Goal: Information Seeking & Learning: Find specific fact

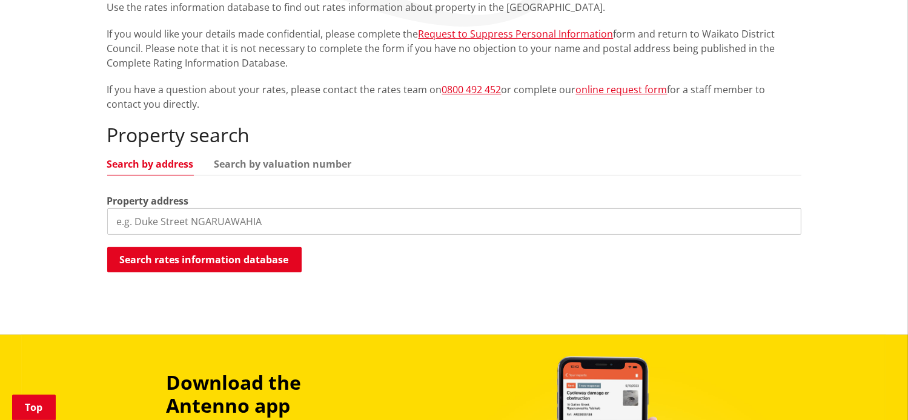
scroll to position [245, 0]
click at [128, 220] on input "search" at bounding box center [454, 221] width 694 height 27
click at [286, 162] on link "Search by valuation number" at bounding box center [282, 164] width 137 height 10
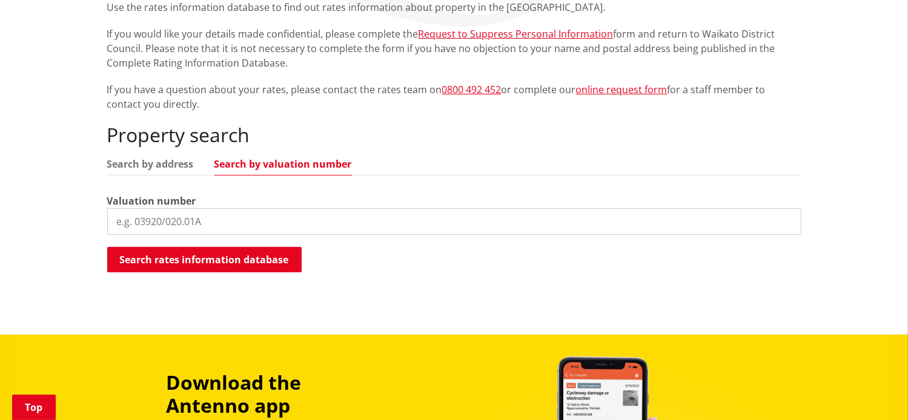
click at [132, 220] on input "search" at bounding box center [454, 221] width 694 height 27
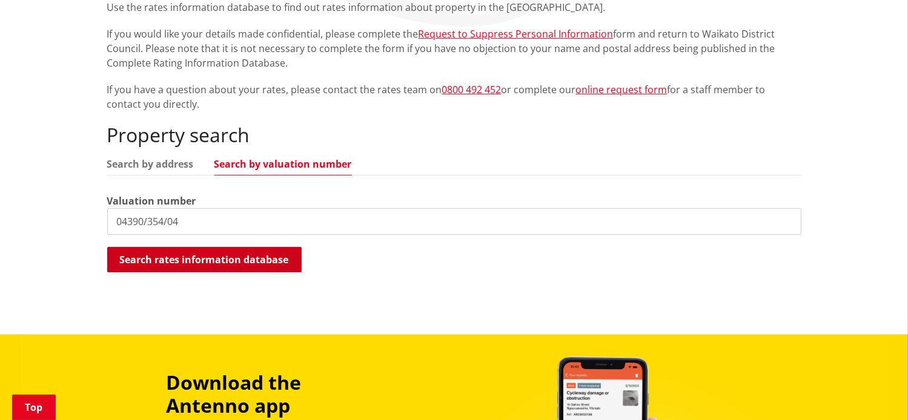
click at [173, 257] on button "Search rates information database" at bounding box center [204, 259] width 194 height 25
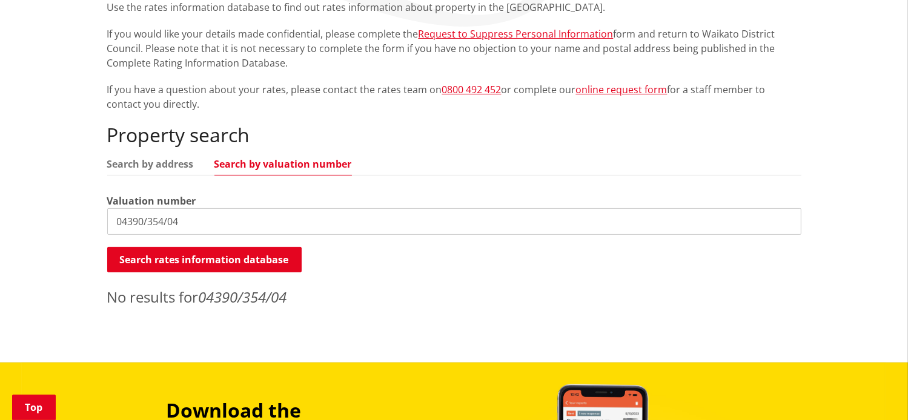
click at [168, 219] on input "04390/354/04" at bounding box center [454, 221] width 694 height 27
type input "04390/354.04"
click at [180, 260] on button "Search rates information database" at bounding box center [204, 259] width 194 height 25
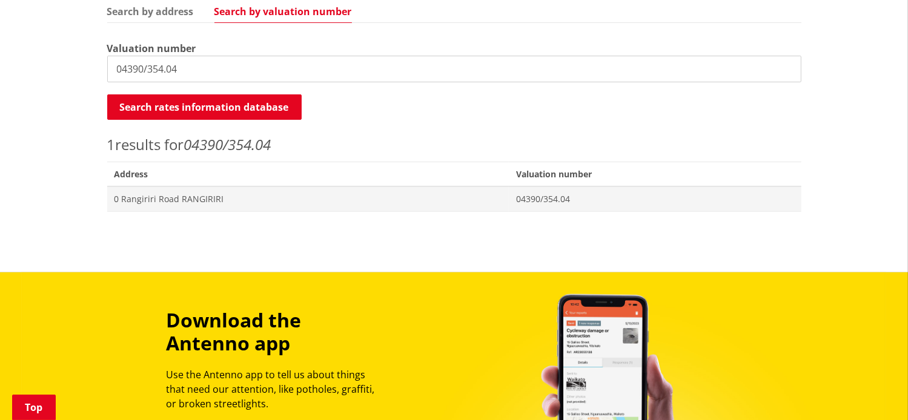
scroll to position [400, 0]
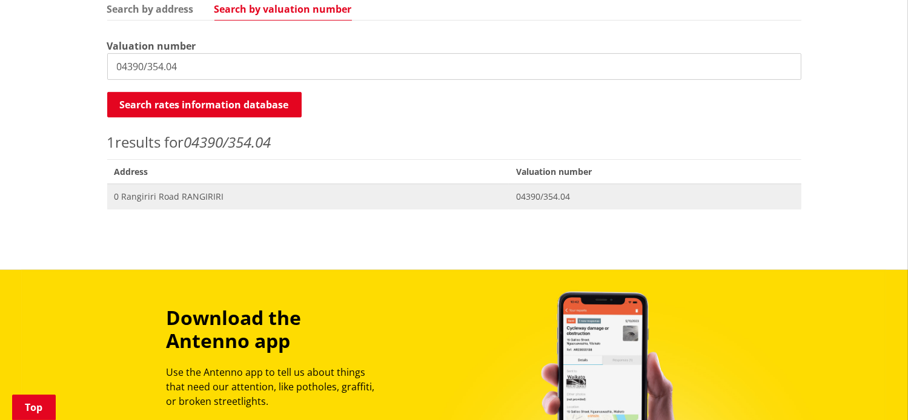
click at [231, 192] on span "0 Rangiriri Road RANGIRIRI" at bounding box center [307, 197] width 387 height 12
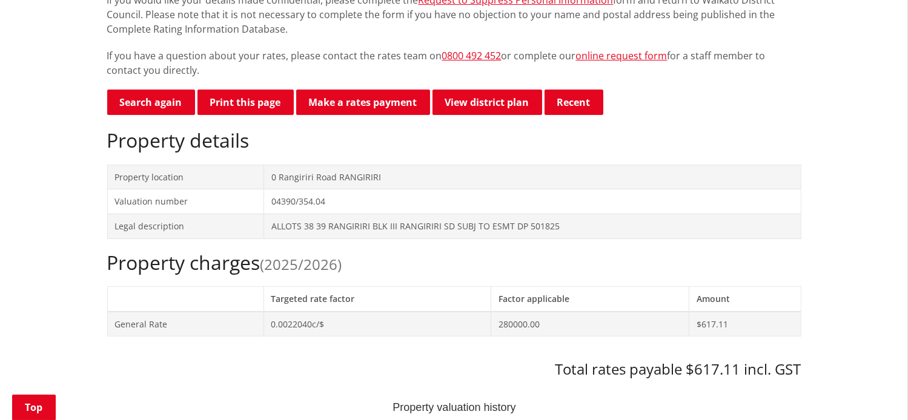
scroll to position [285, 0]
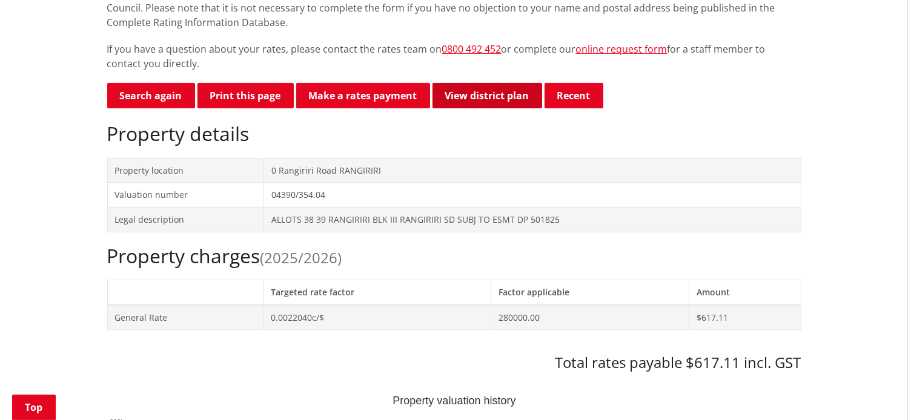
click at [492, 93] on link "View district plan" at bounding box center [487, 95] width 110 height 25
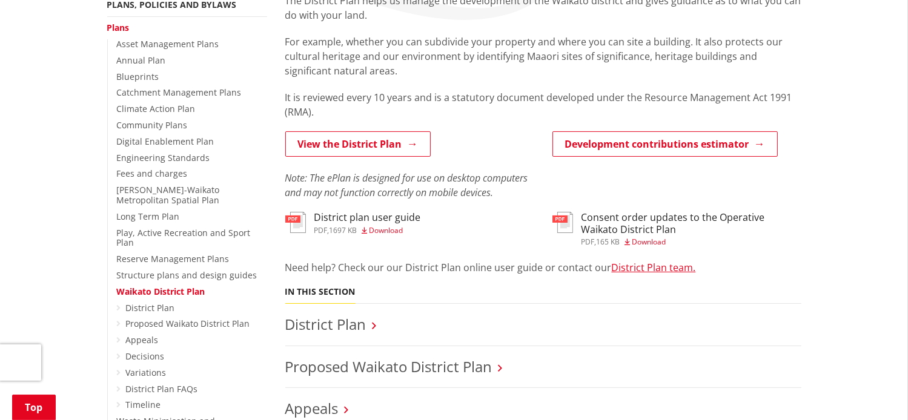
scroll to position [254, 0]
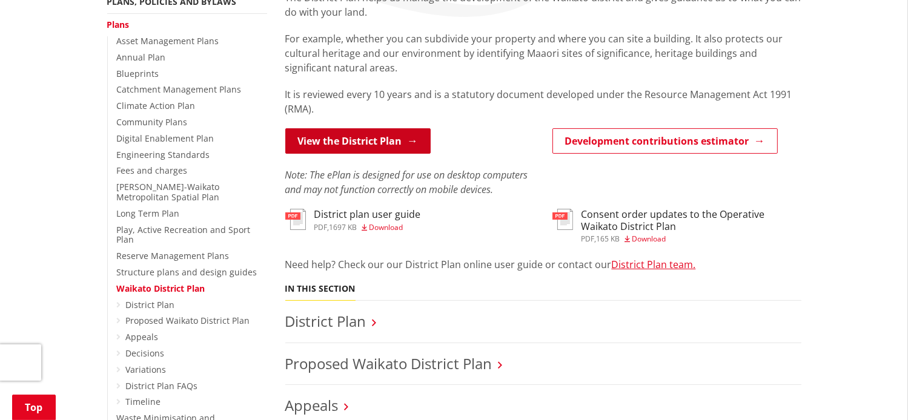
click at [329, 143] on link "View the District Plan" at bounding box center [357, 140] width 145 height 25
